Goal: Navigation & Orientation: Find specific page/section

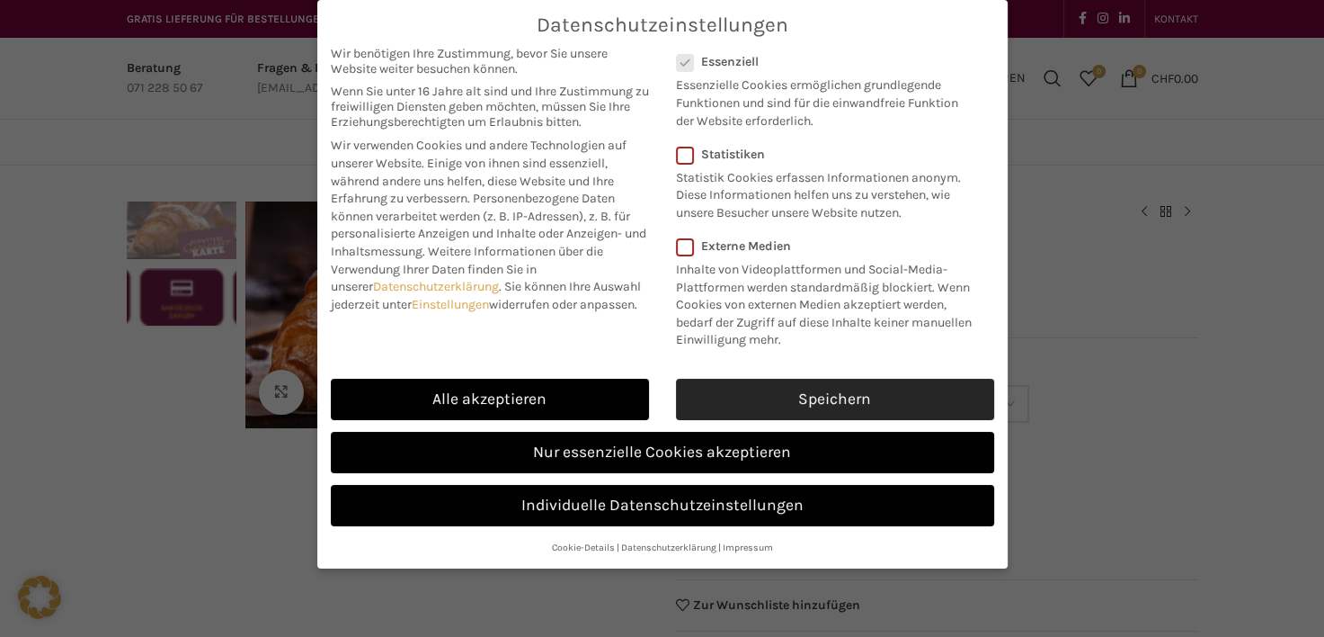
click at [910, 393] on link "Speichern" at bounding box center [835, 399] width 318 height 41
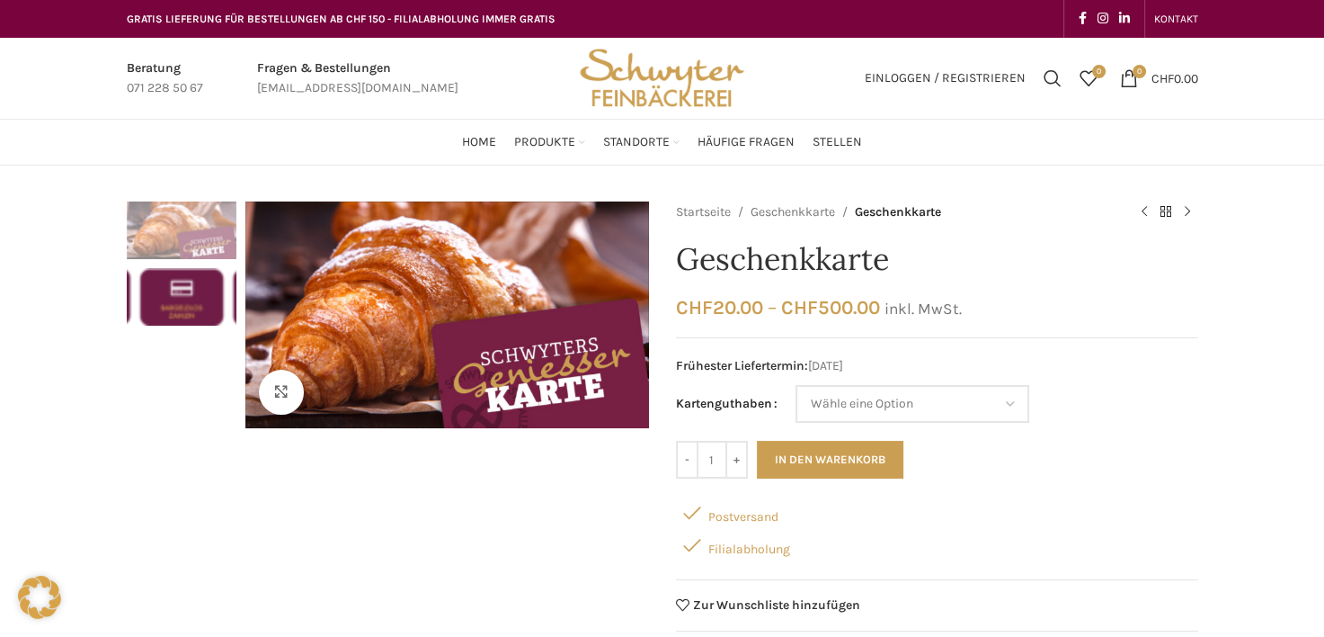
click at [183, 316] on img "2 / 2" at bounding box center [182, 297] width 110 height 58
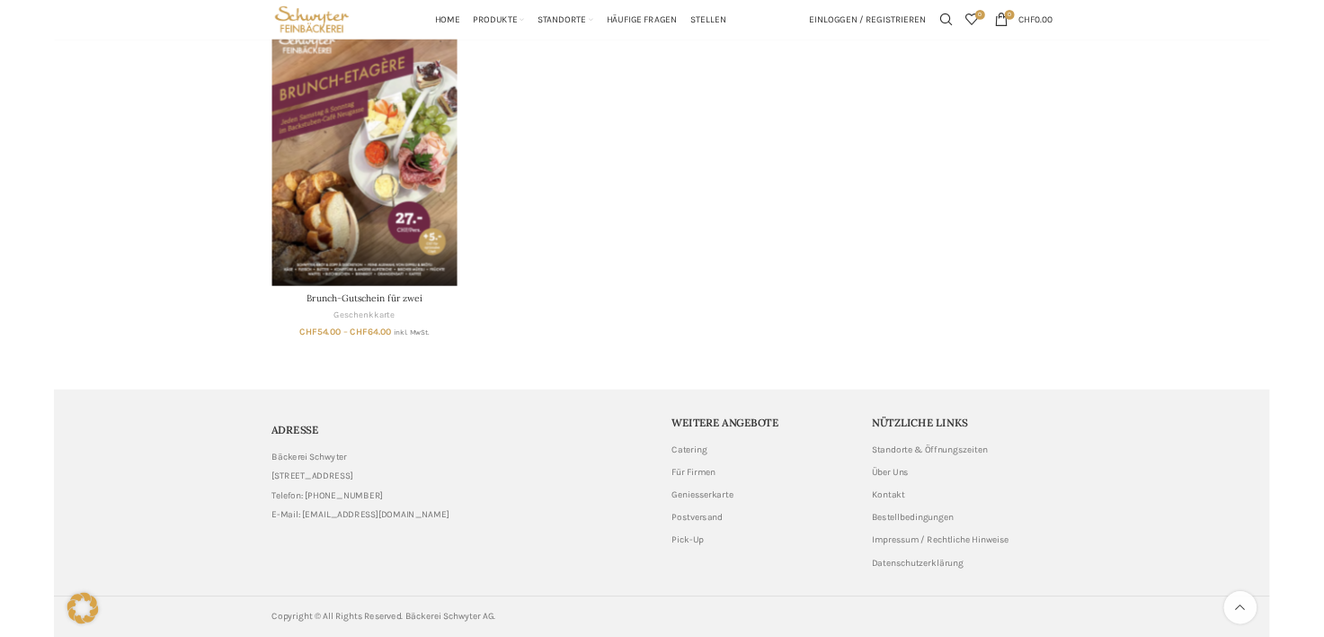
scroll to position [1011, 0]
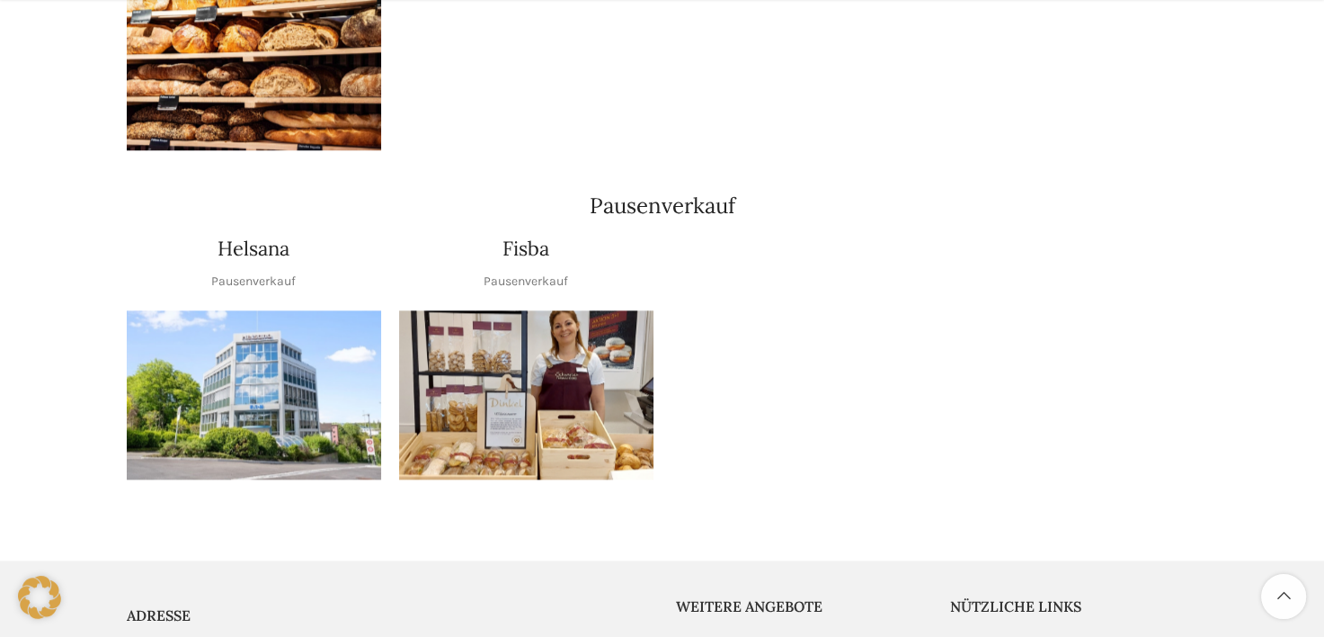
scroll to position [2311, 0]
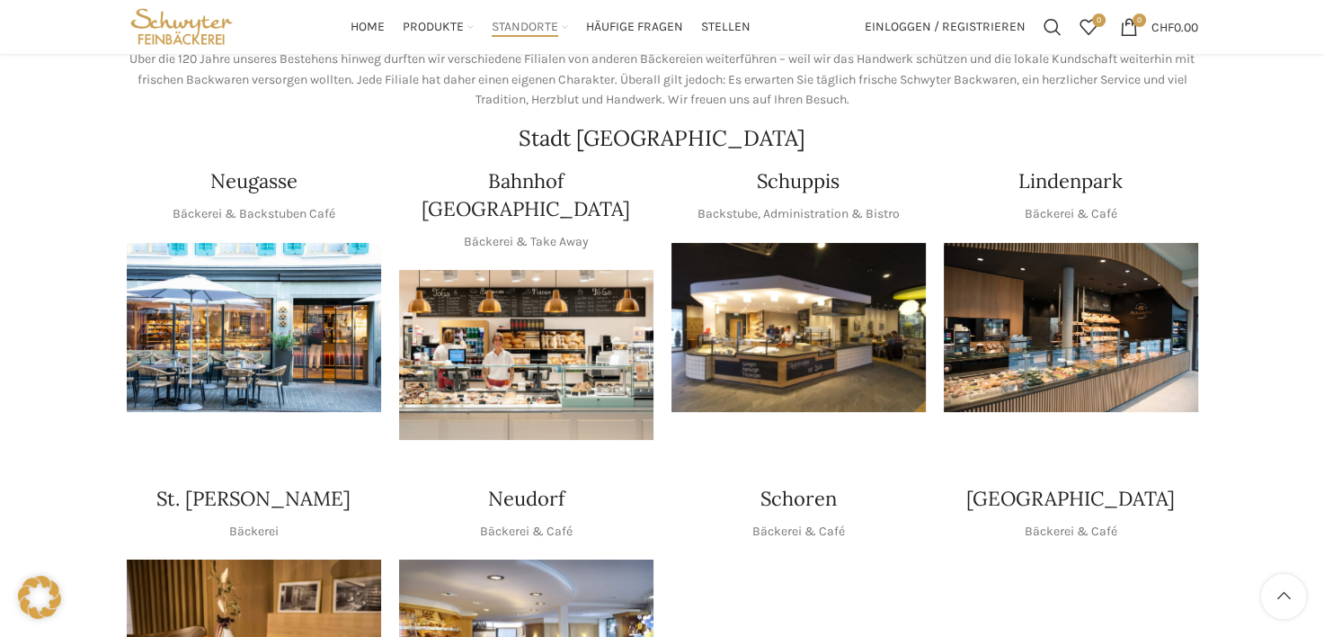
scroll to position [270, 0]
